Goal: Task Accomplishment & Management: Use online tool/utility

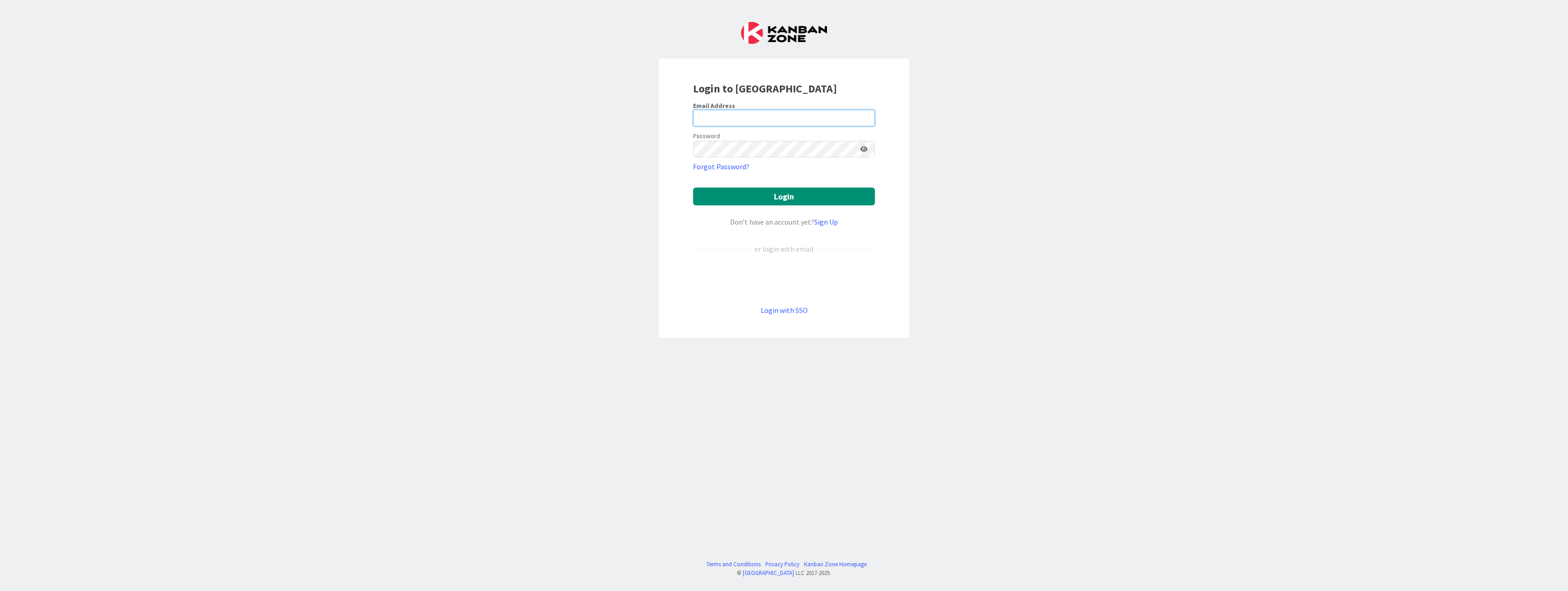
click at [737, 121] on input "email" at bounding box center [784, 117] width 182 height 17
type input "[EMAIL_ADDRESS][DOMAIN_NAME]"
click at [693, 187] on button "Login" at bounding box center [784, 196] width 182 height 18
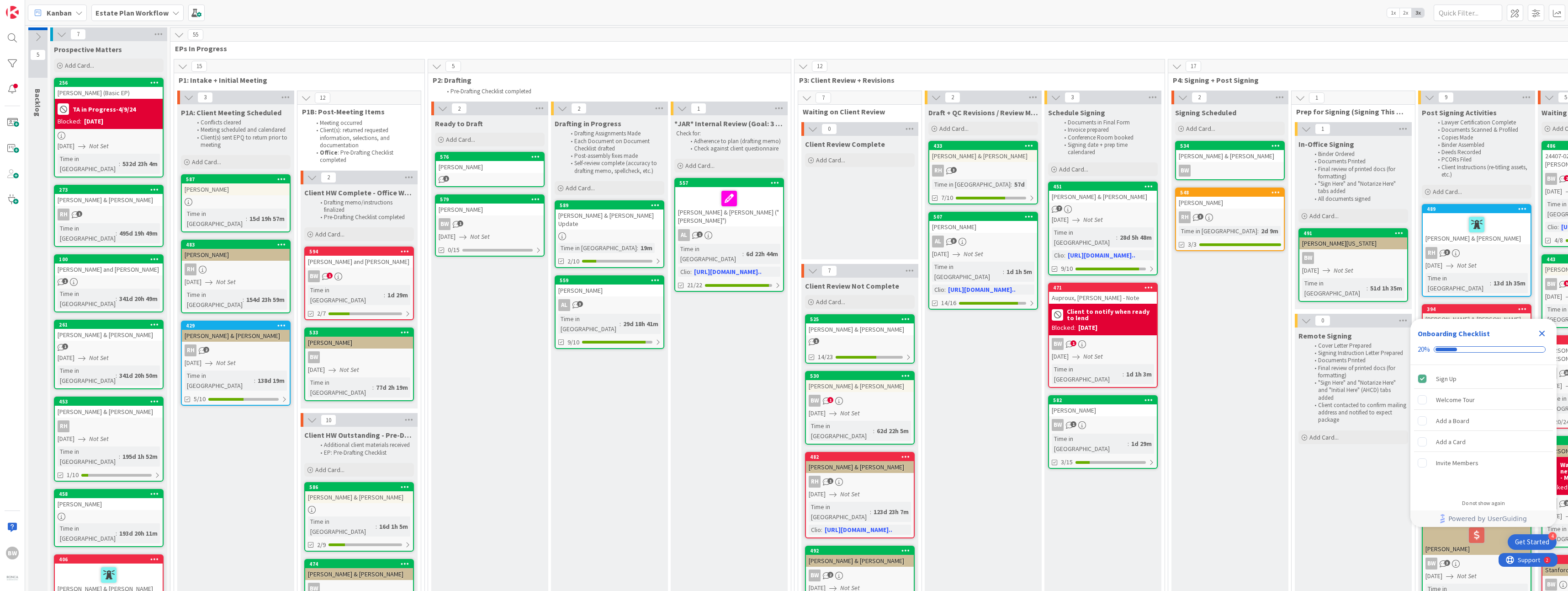
click at [135, 18] on div "Estate Plan Workflow" at bounding box center [137, 12] width 92 height 17
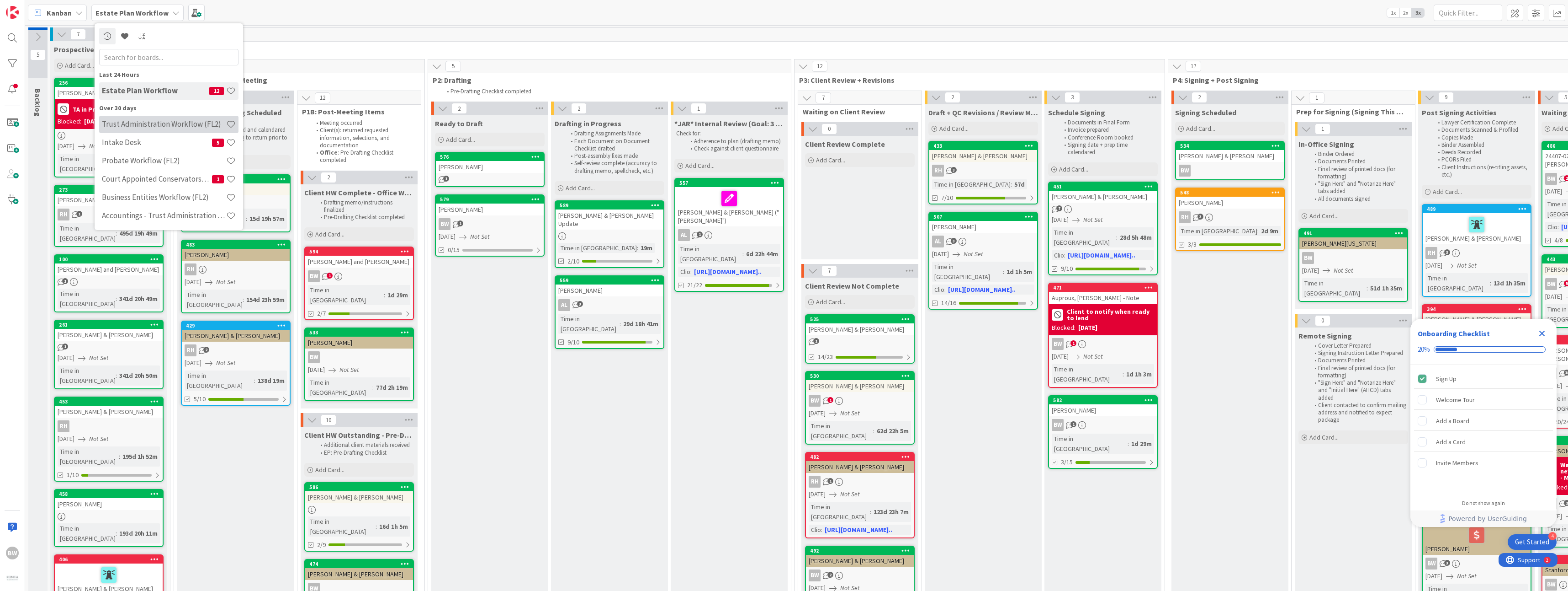
click at [144, 121] on h4 "Trust Administration Workflow (FL2)" at bounding box center [164, 124] width 124 height 9
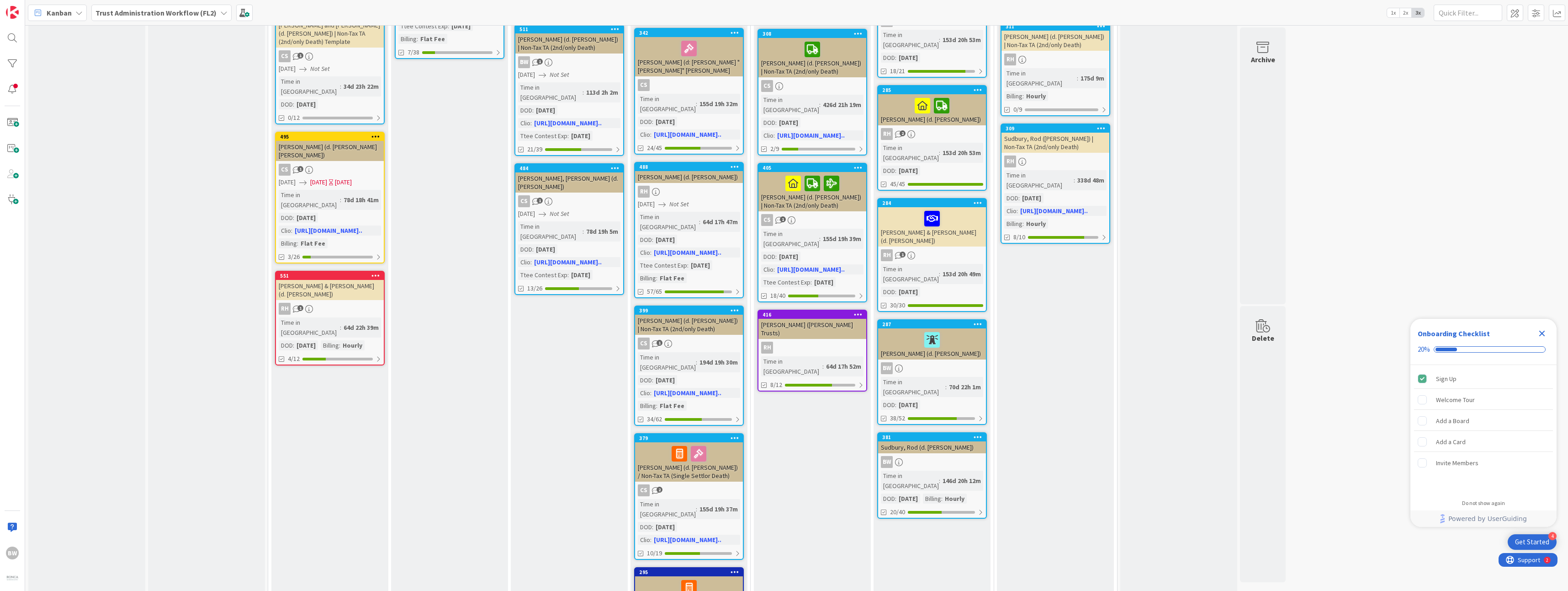
click at [1081, 437] on div "Phase 6: Wrap up & Close Add Card... 440 [PERSON_NAME] (d. [PERSON_NAME]) CS 1 …" at bounding box center [1055, 371] width 117 height 1238
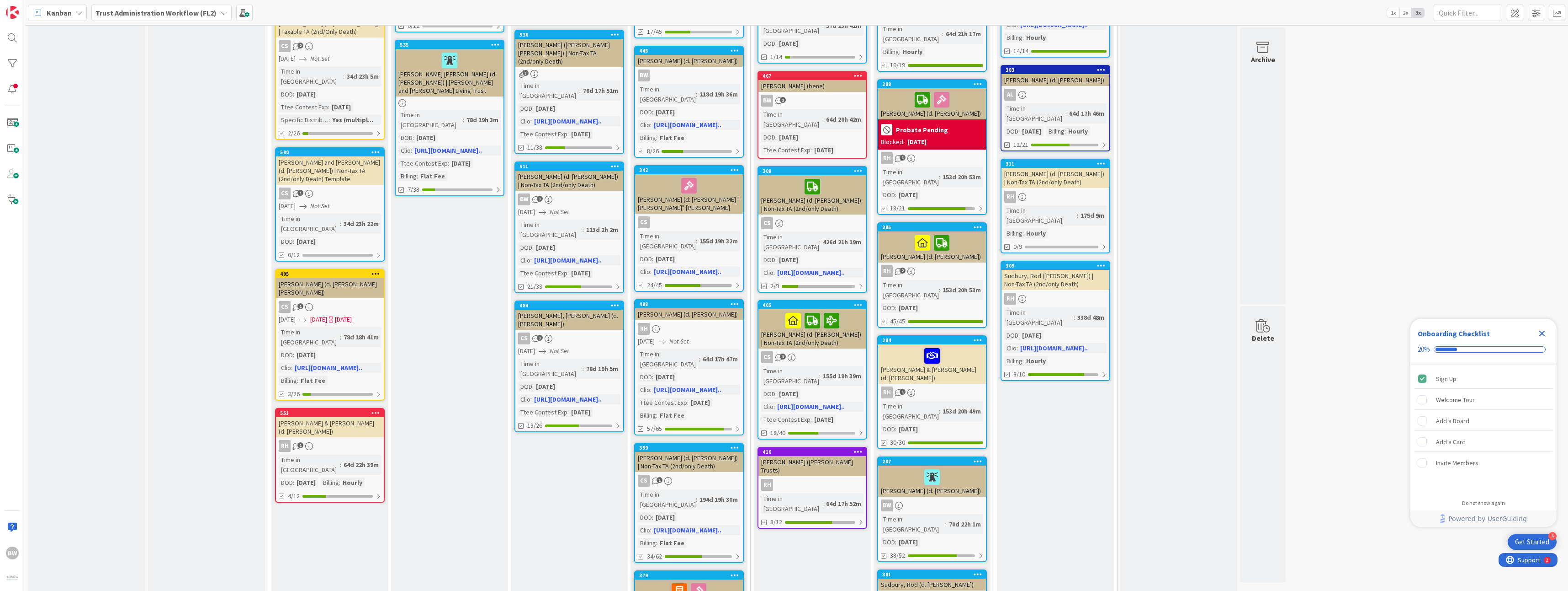
click at [1080, 422] on div "Phase 6: Wrap up & Close Add Card... 440 [PERSON_NAME] (d. [PERSON_NAME]) CS 1 …" at bounding box center [1055, 508] width 117 height 1238
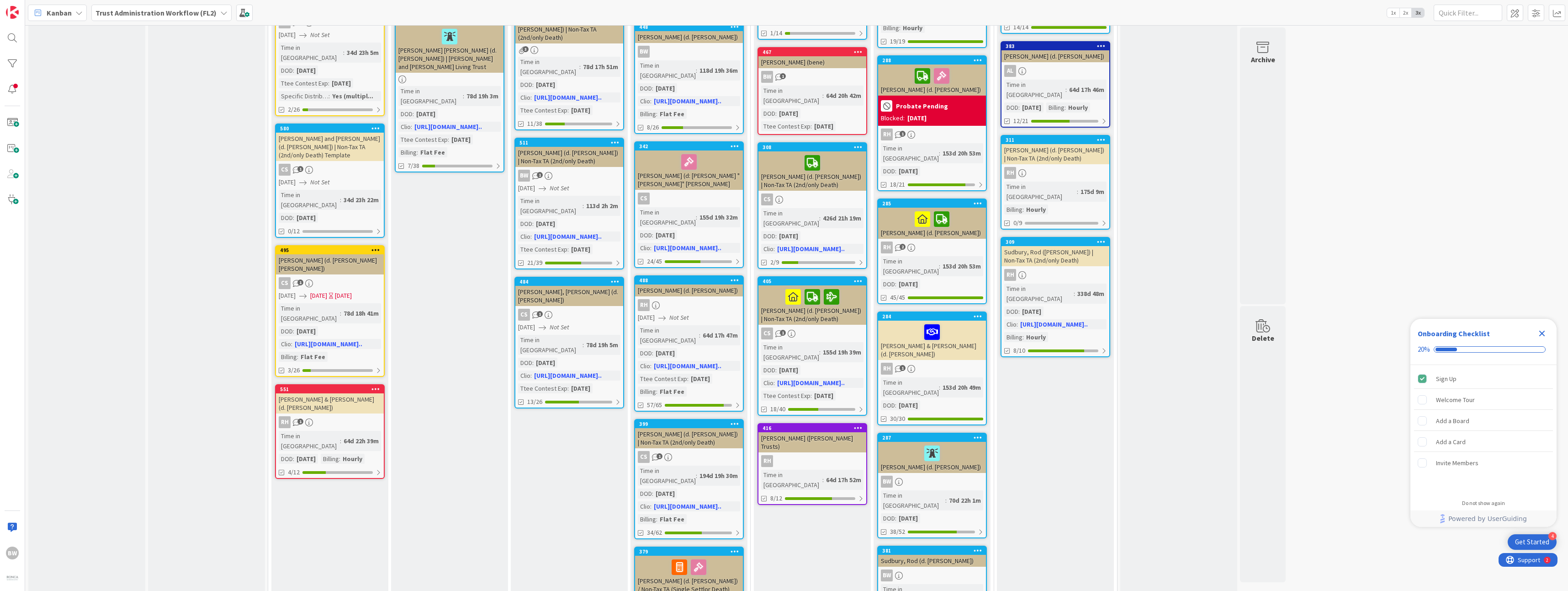
scroll to position [229, 0]
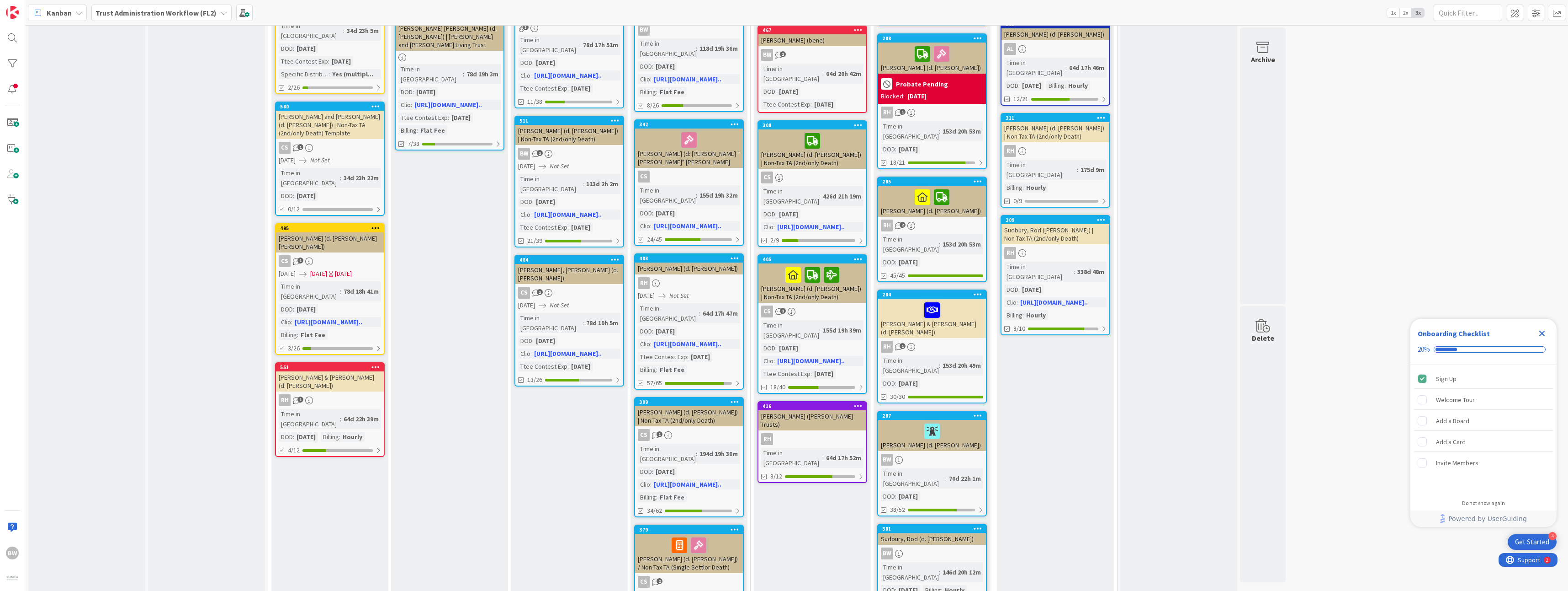
click at [1080, 422] on div "Phase 6: Wrap up & Close Add Card... 440 [PERSON_NAME] (d. [PERSON_NAME]) CS 1 …" at bounding box center [1055, 463] width 117 height 1238
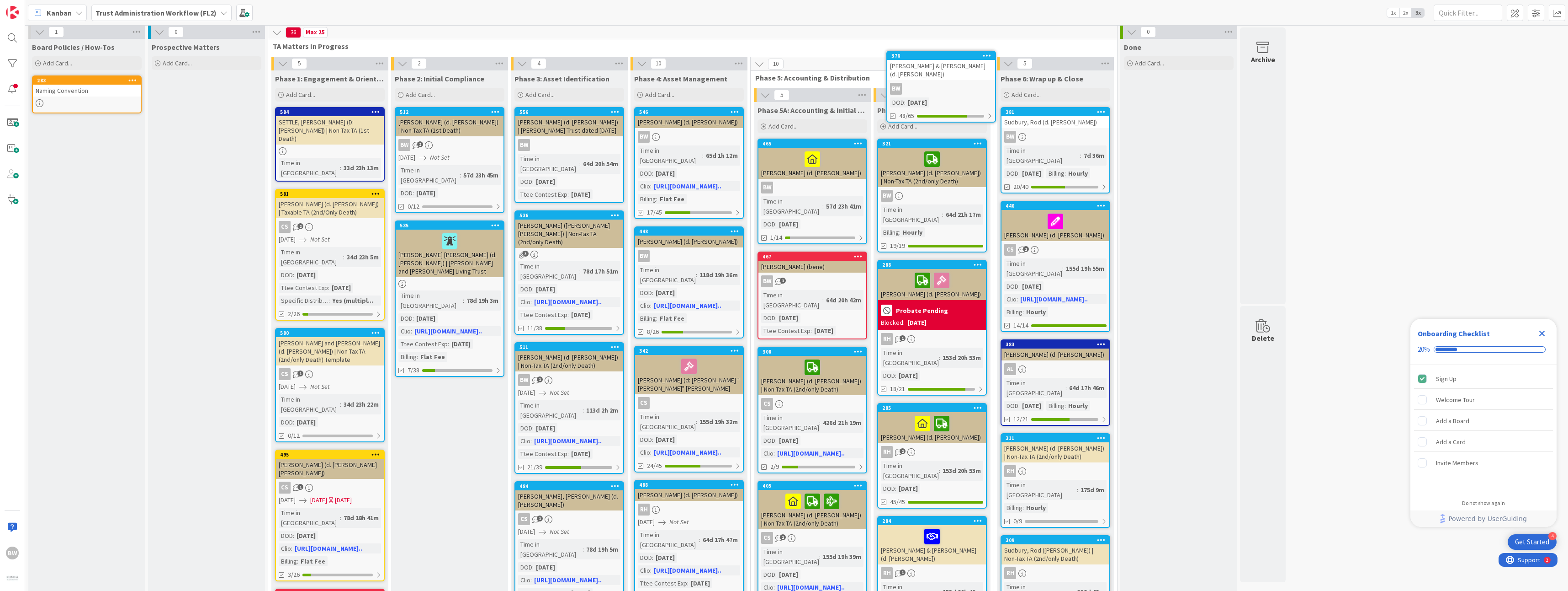
scroll to position [0, 0]
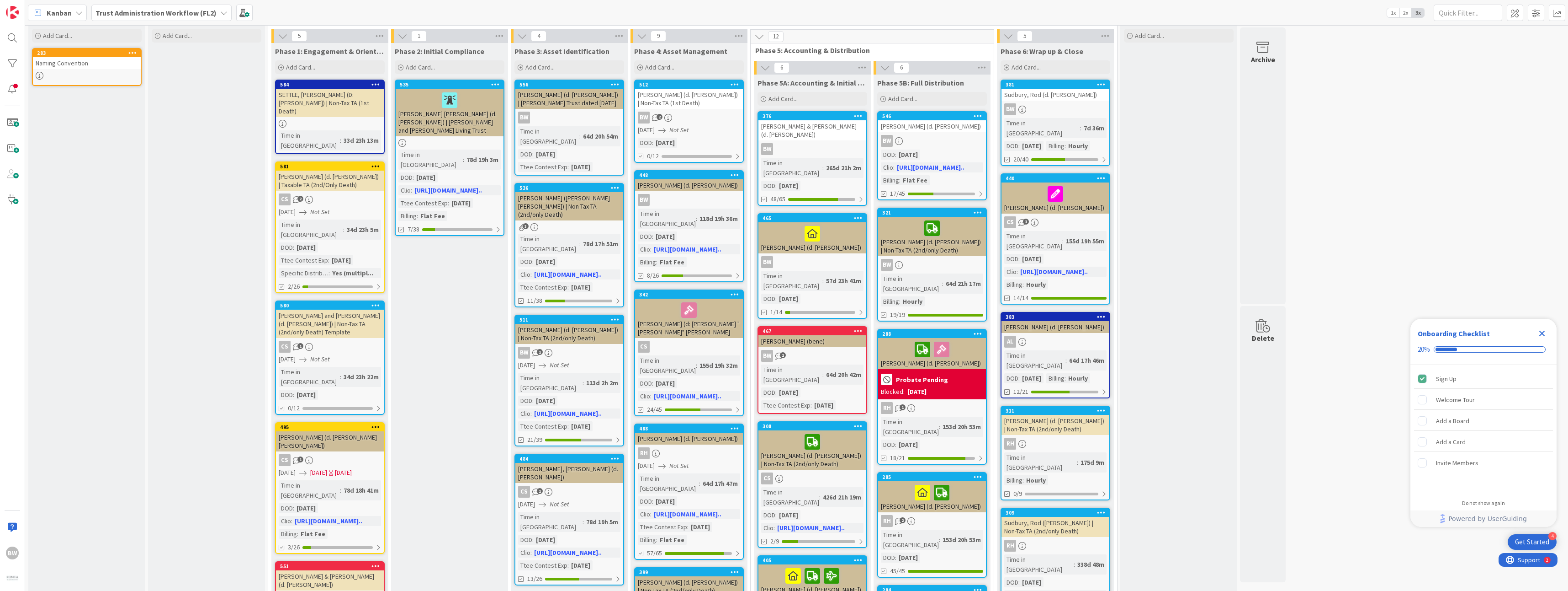
scroll to position [46, 0]
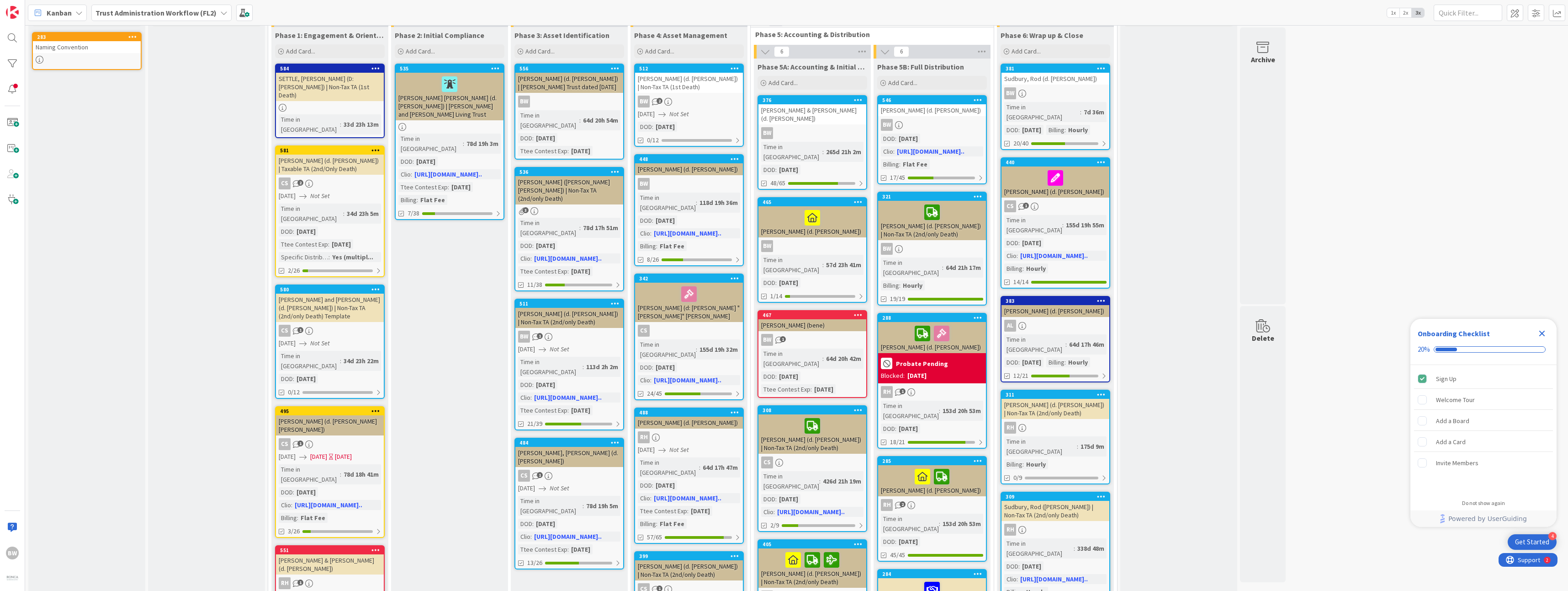
click at [444, 312] on div "Phase 2: Initial Compliance Add Card... 535 [PERSON_NAME] [PERSON_NAME] (d. [PE…" at bounding box center [449, 580] width 117 height 1107
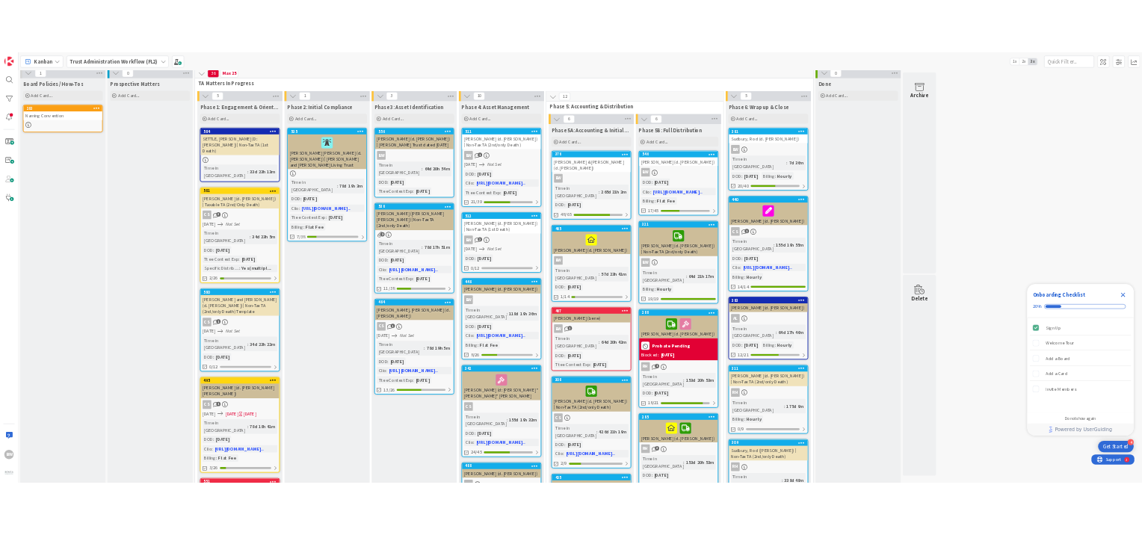
scroll to position [0, 0]
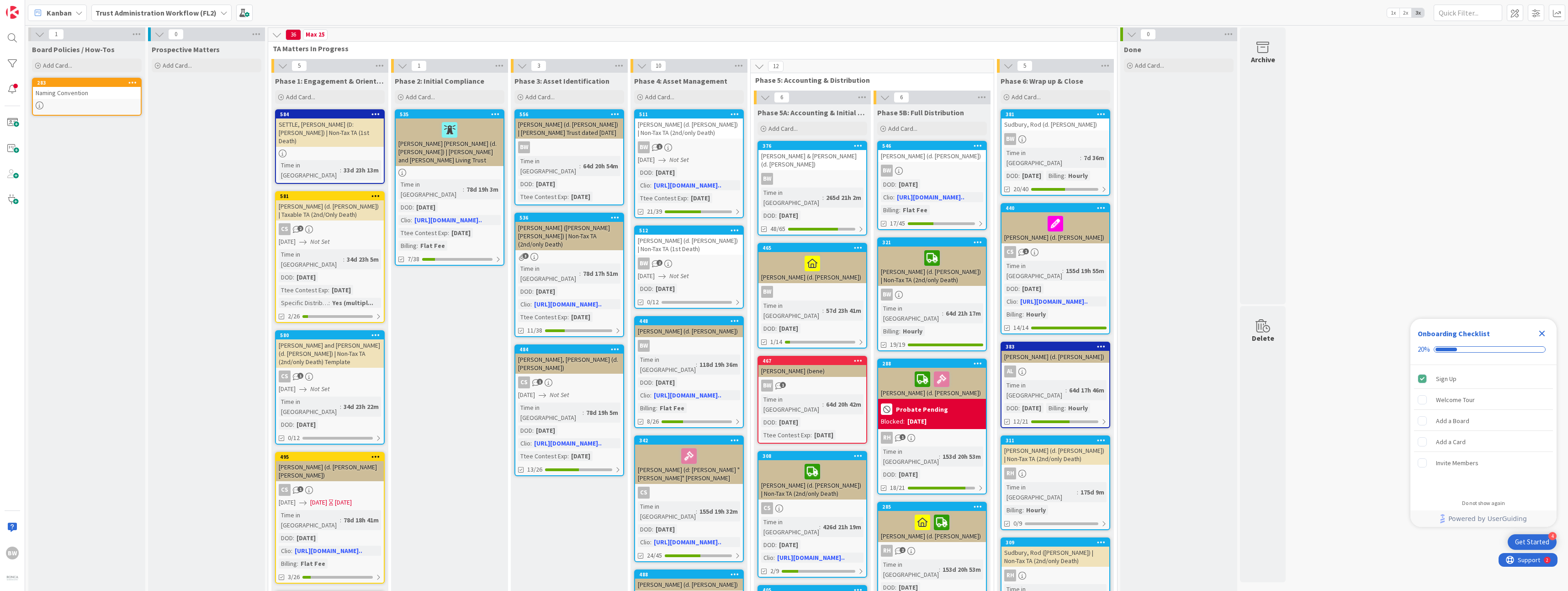
drag, startPoint x: 452, startPoint y: 365, endPoint x: 460, endPoint y: 417, distance: 52.6
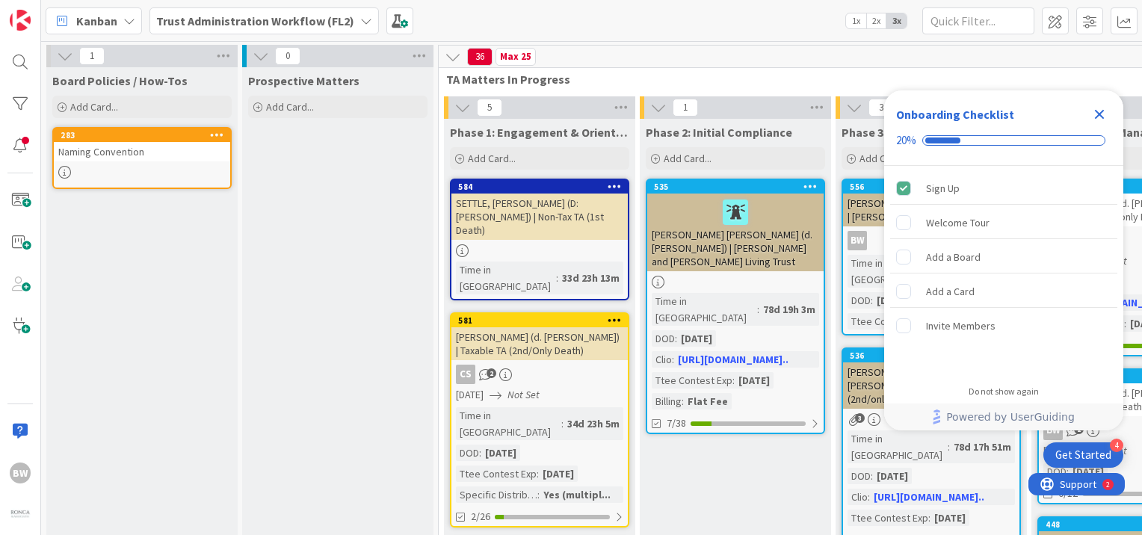
click at [1100, 117] on icon "Close Checklist" at bounding box center [1100, 115] width 10 height 10
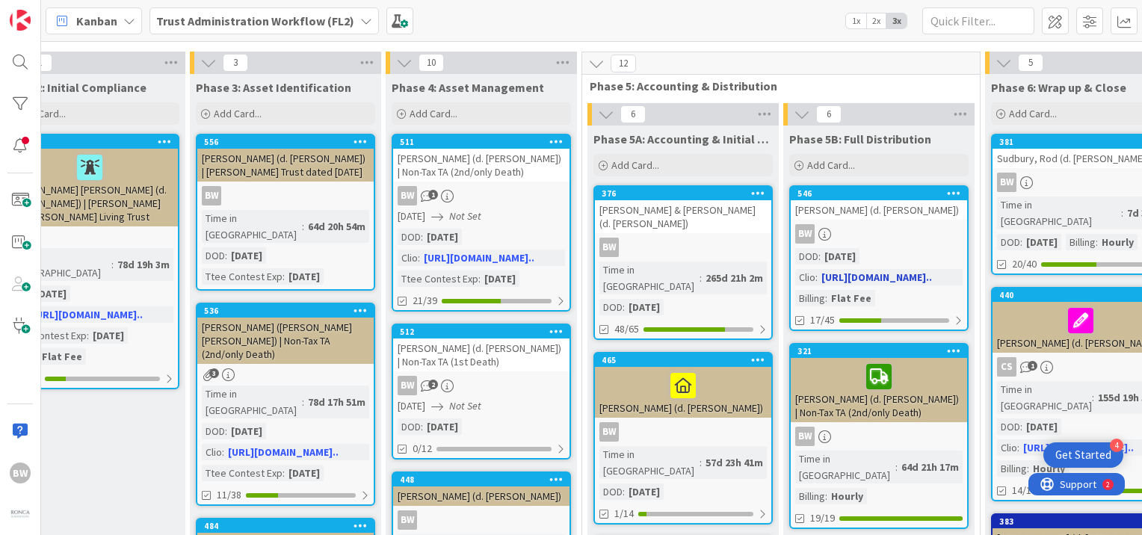
scroll to position [42, 646]
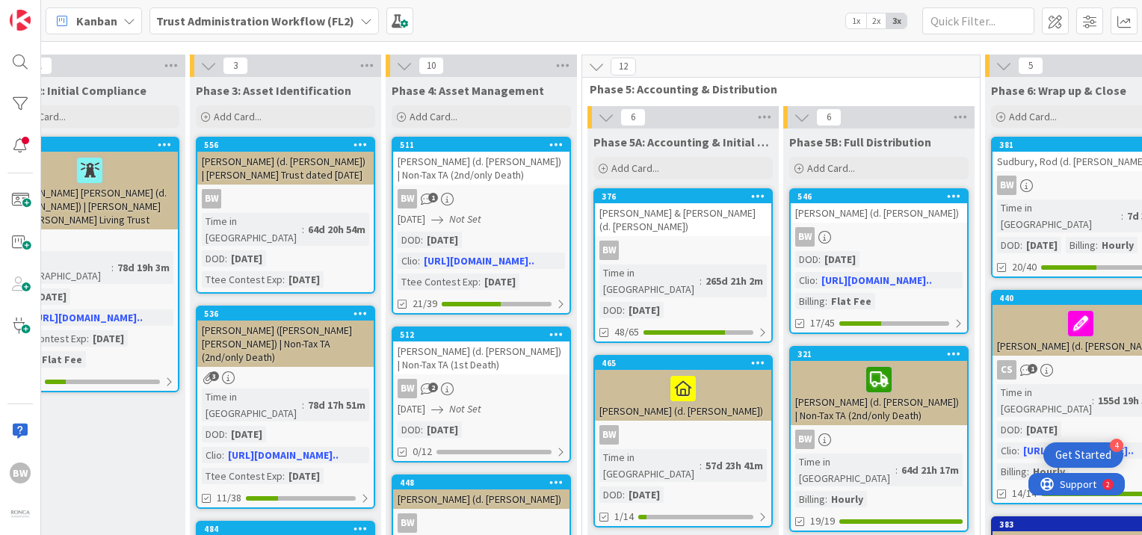
click at [780, 83] on span "Phase 5: Accounting & Distribution" at bounding box center [775, 88] width 371 height 15
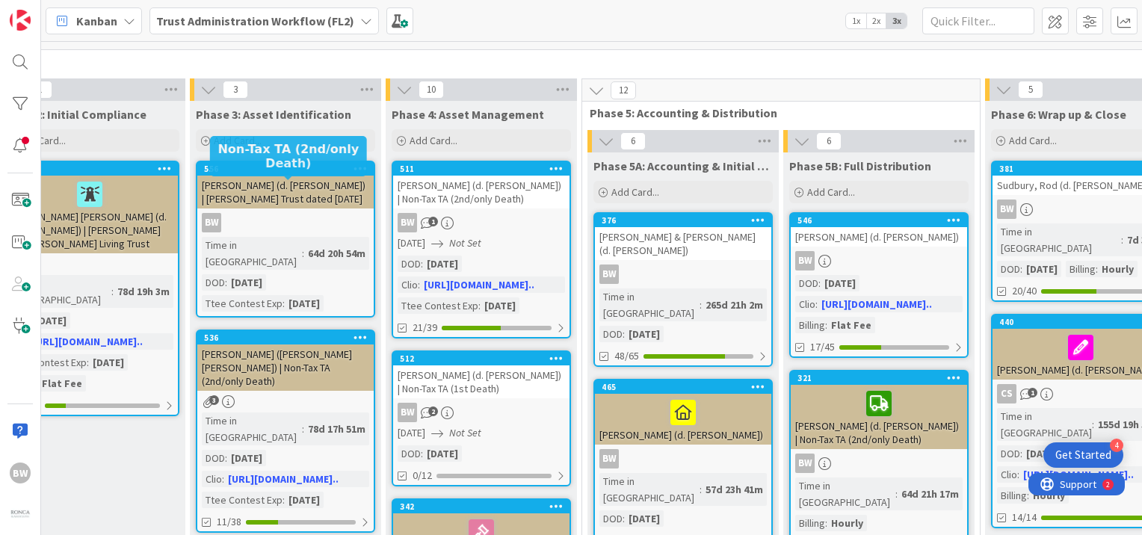
scroll to position [0, 646]
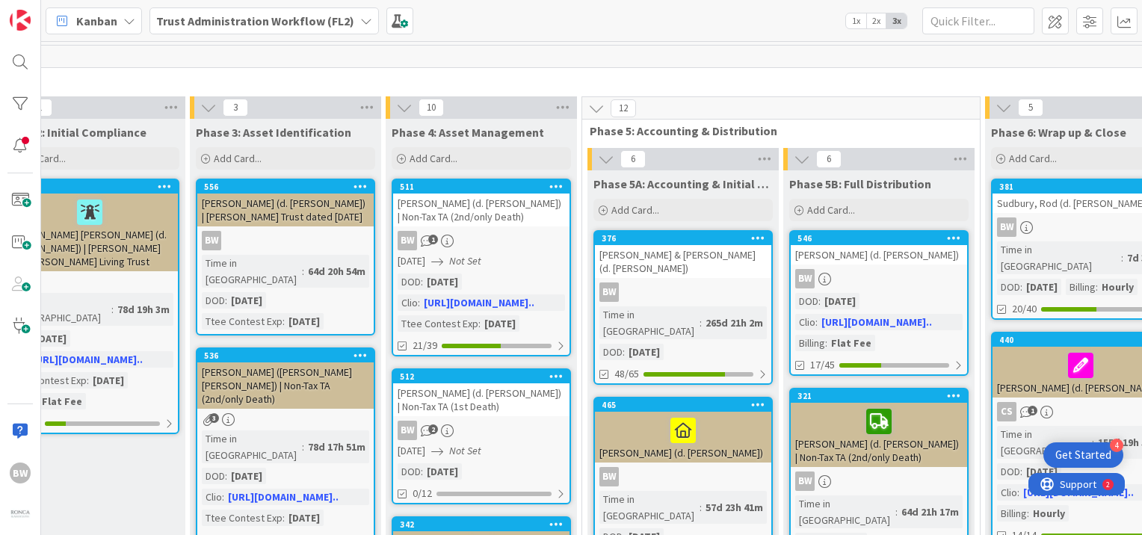
click at [577, 67] on div "36 Max 25" at bounding box center [487, 57] width 1389 height 22
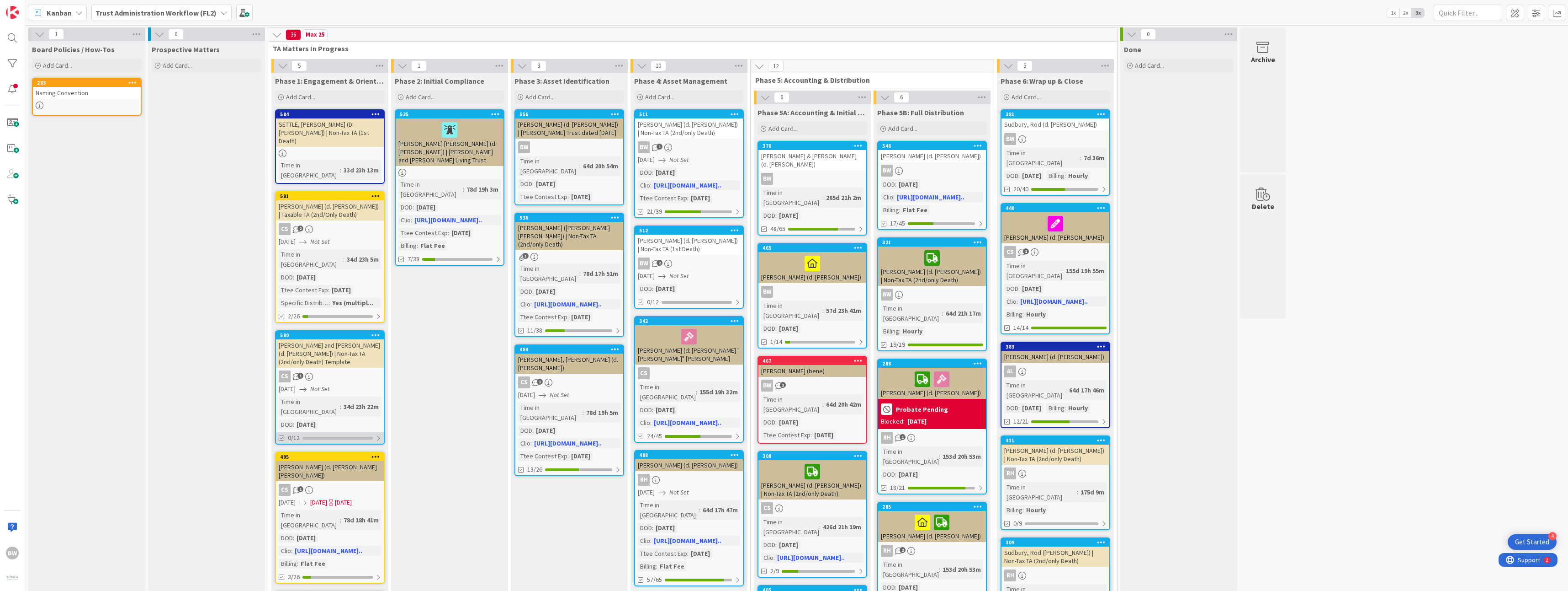
scroll to position [0, 0]
drag, startPoint x: 219, startPoint y: 286, endPoint x: 238, endPoint y: 286, distance: 19.0
